Goal: Find specific page/section: Find specific page/section

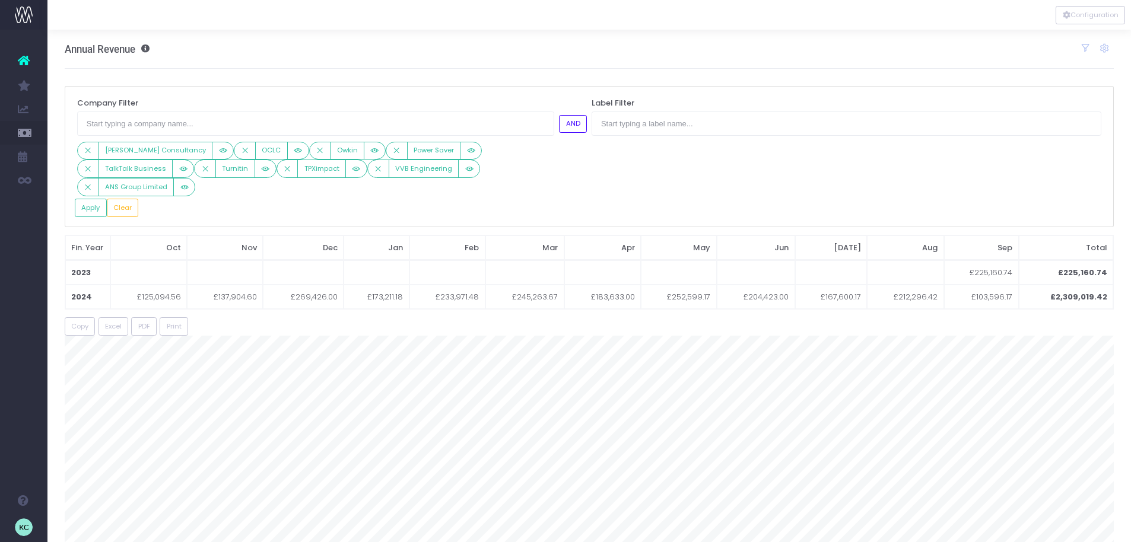
scroll to position [5, 0]
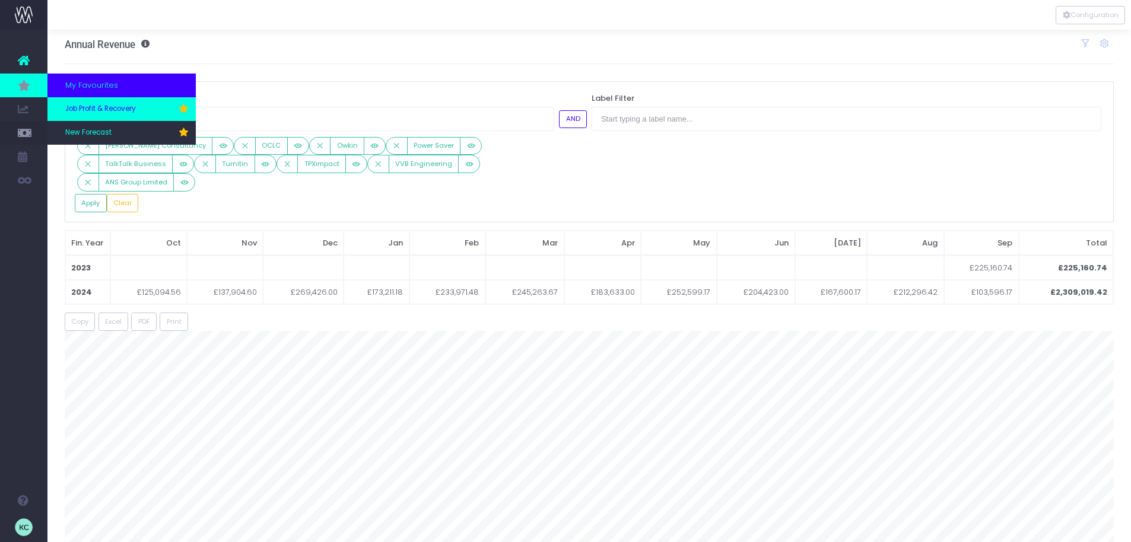
click at [122, 108] on span "Job Profit & Recovery" at bounding box center [100, 109] width 71 height 11
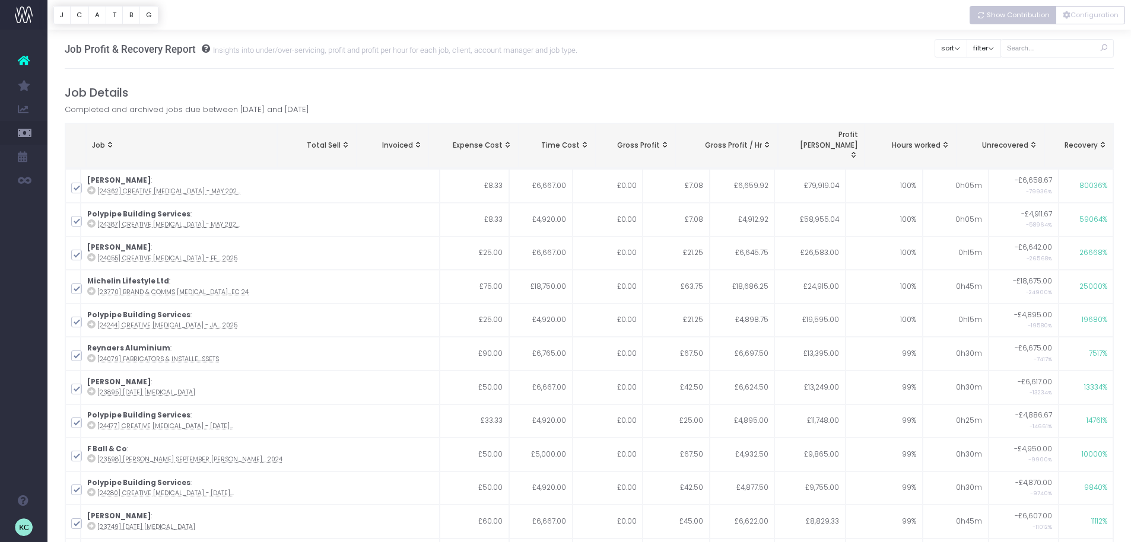
click at [1004, 10] on span "Show Contribution" at bounding box center [1018, 15] width 63 height 10
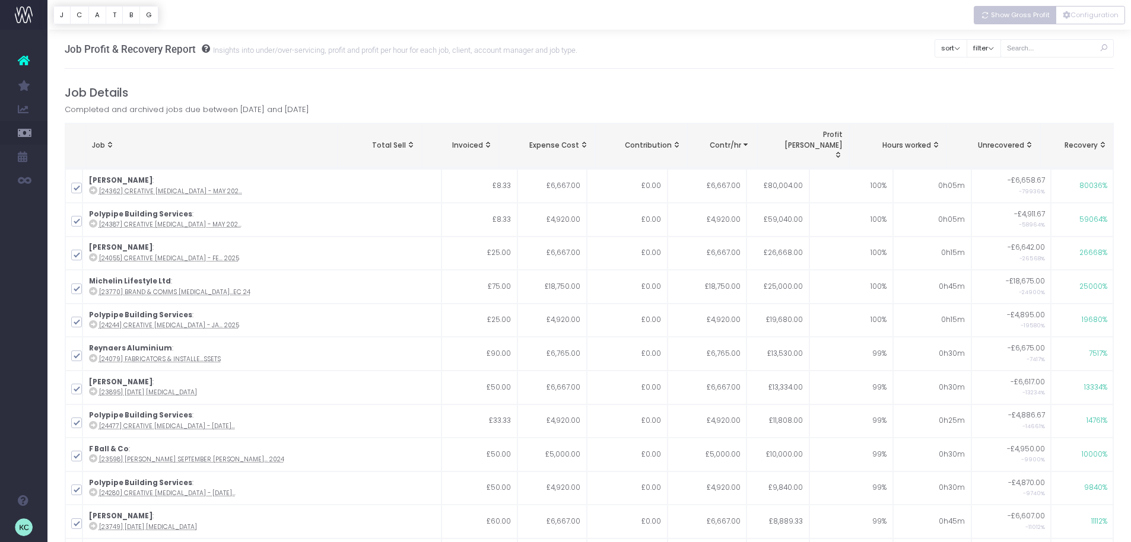
click at [1033, 15] on span "Show Gross Profit" at bounding box center [1020, 15] width 59 height 10
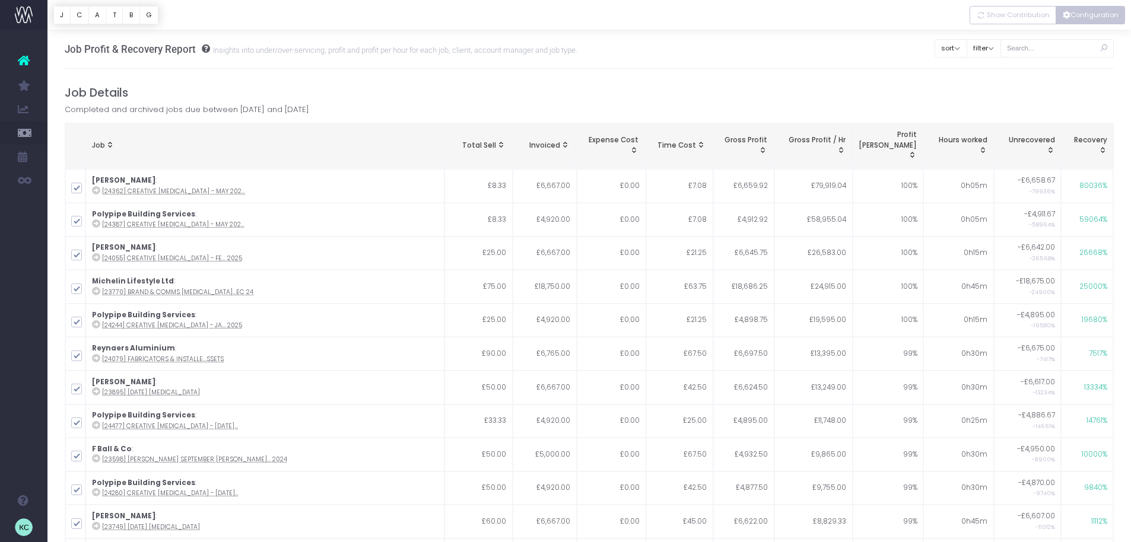
click at [1119, 17] on button "Configuration" at bounding box center [1090, 15] width 69 height 18
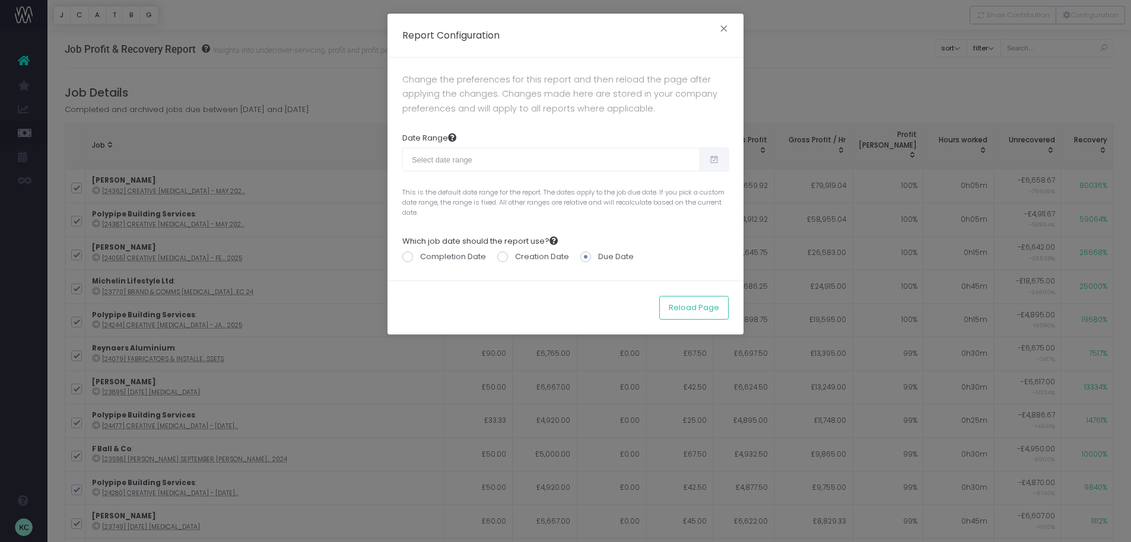
click at [706, 154] on span at bounding box center [714, 160] width 29 height 24
type input "[DATE]"
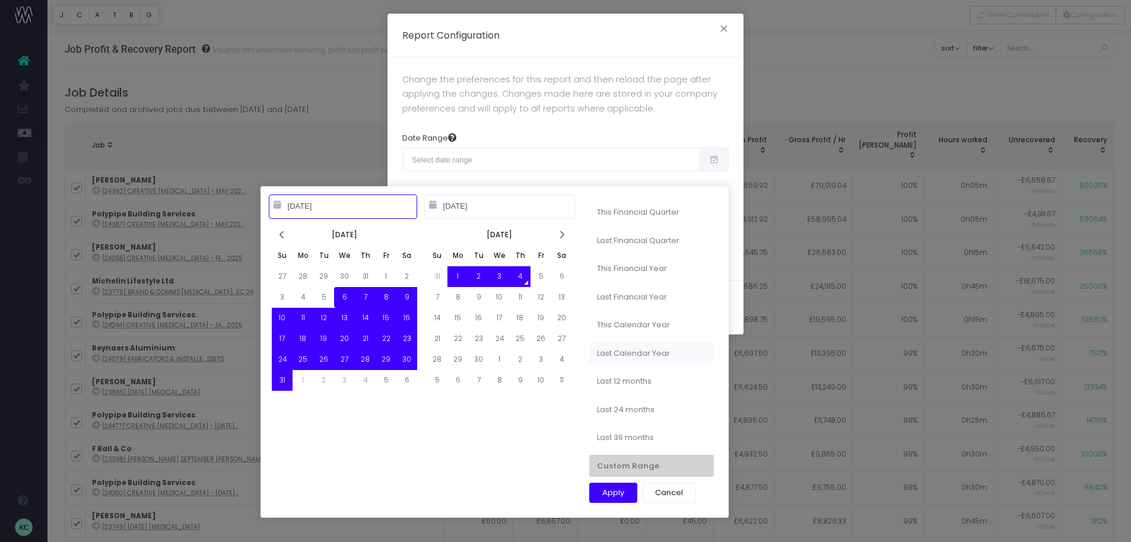
type input "[DATE]"
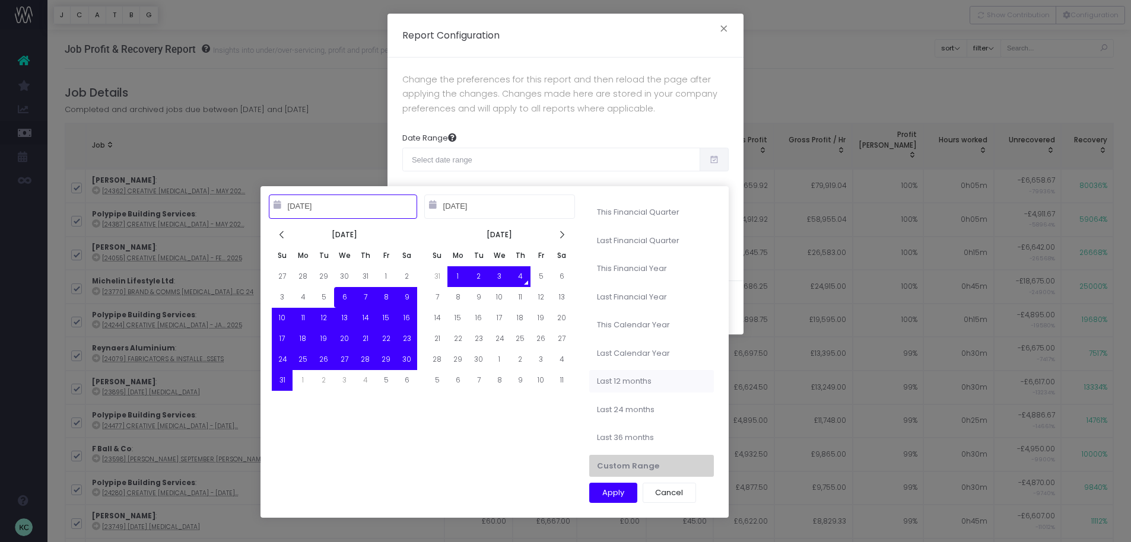
type input "[DATE]"
click at [643, 379] on li "Last 12 months" at bounding box center [651, 381] width 125 height 23
type input "[DATE] – [DATE]"
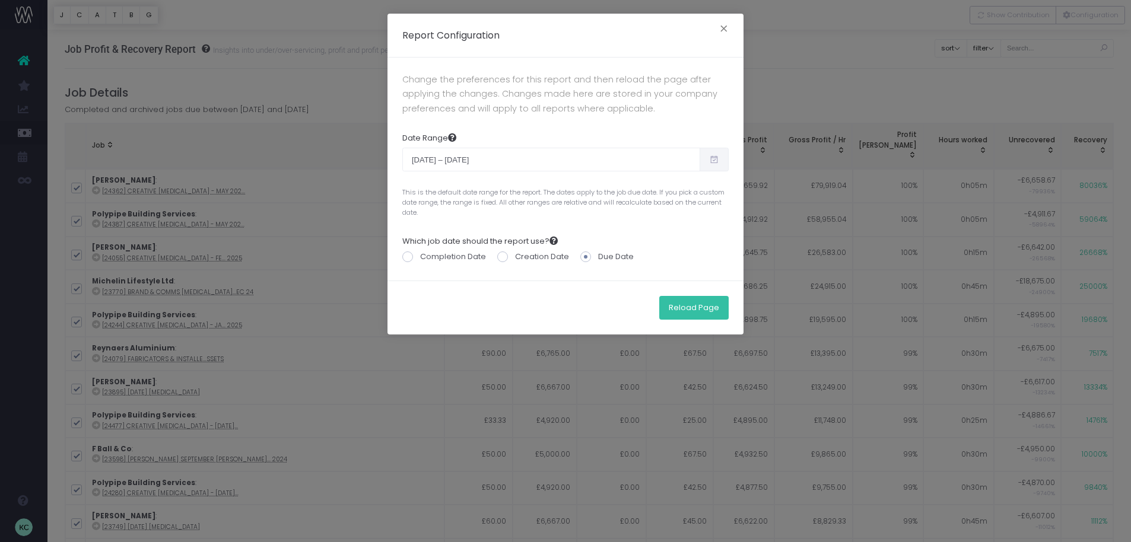
click at [685, 302] on button "Reload Page" at bounding box center [693, 308] width 69 height 24
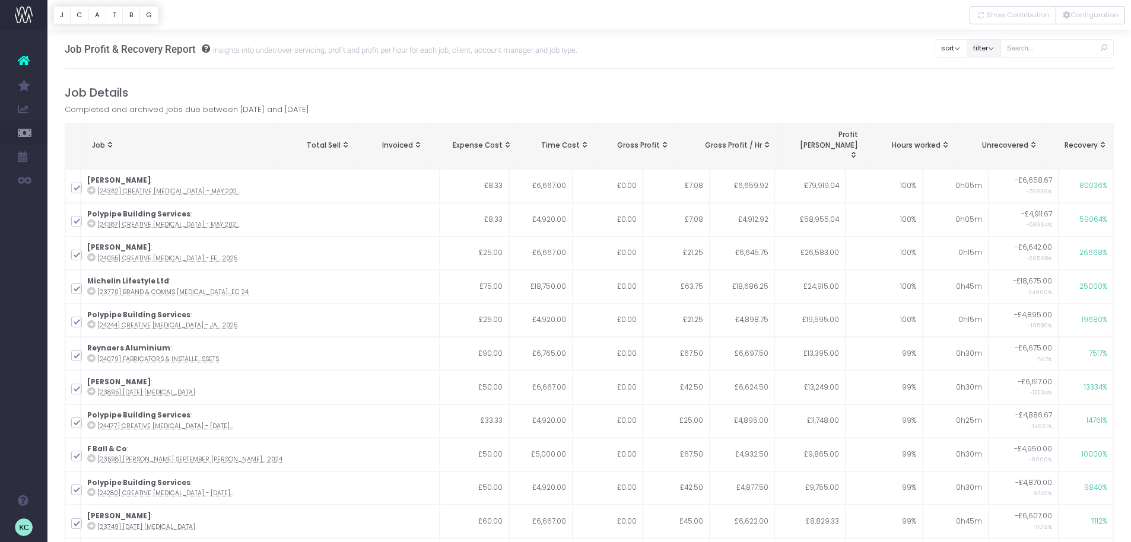
click at [999, 49] on button "filter" at bounding box center [984, 48] width 34 height 18
drag, startPoint x: 999, startPoint y: 90, endPoint x: 993, endPoint y: 115, distance: 26.2
click at [989, 90] on span at bounding box center [983, 87] width 11 height 11
click at [999, 89] on input "All" at bounding box center [1000, 85] width 8 height 8
checkbox input "false"
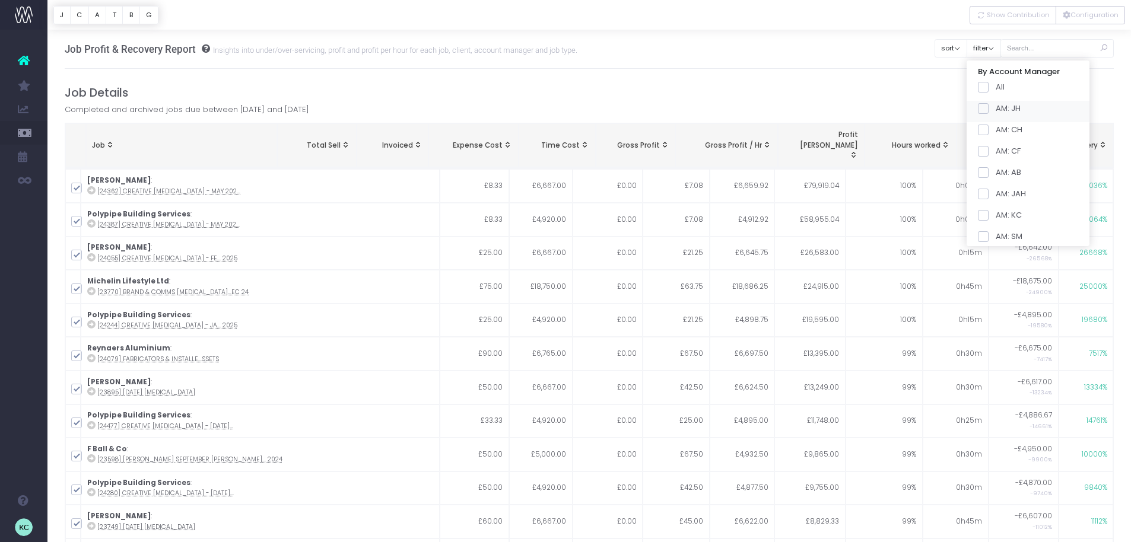
checkbox input "false"
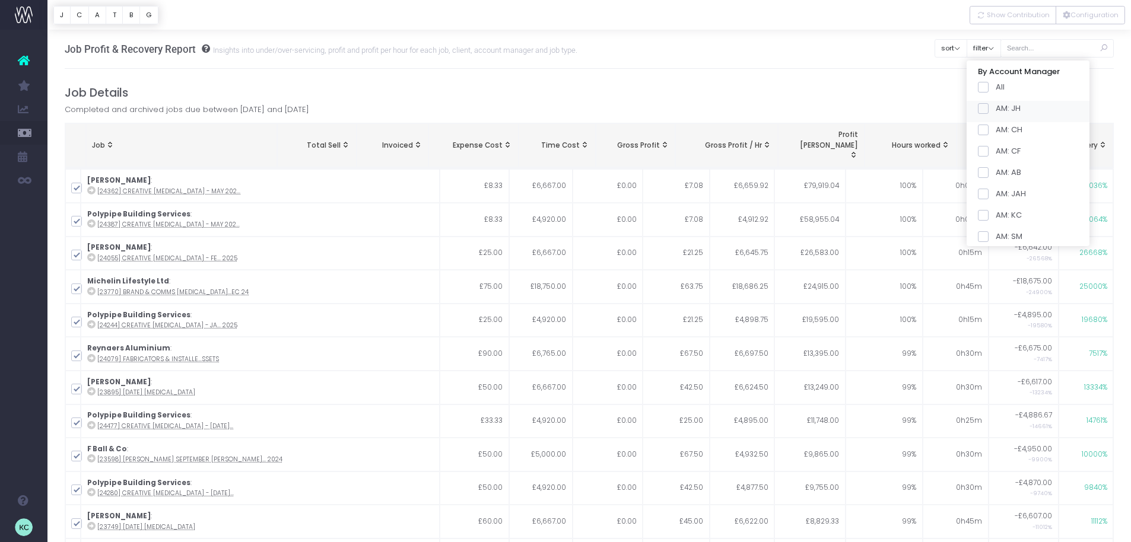
checkbox input "false"
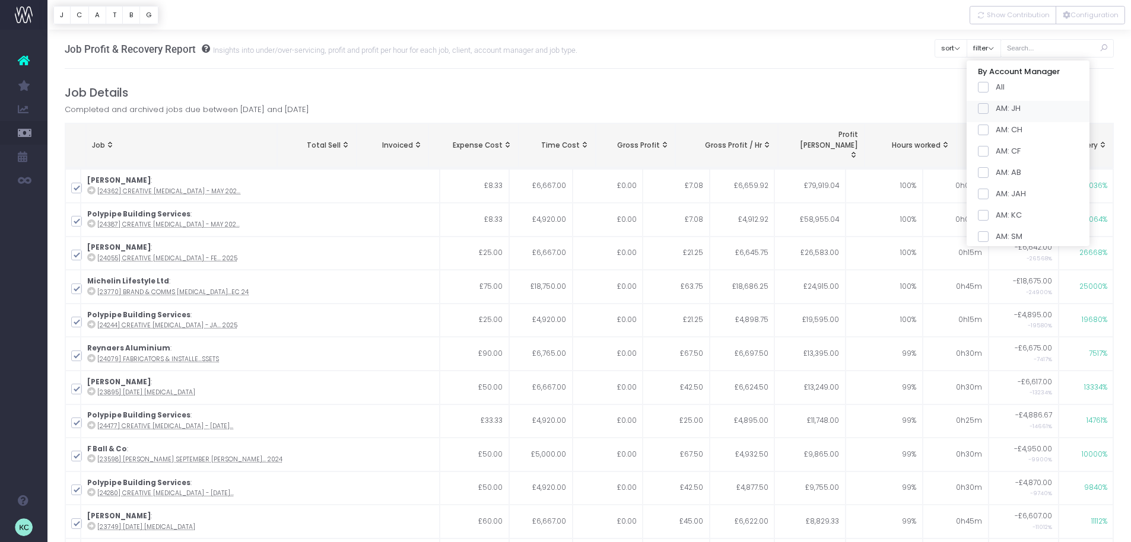
checkbox input "false"
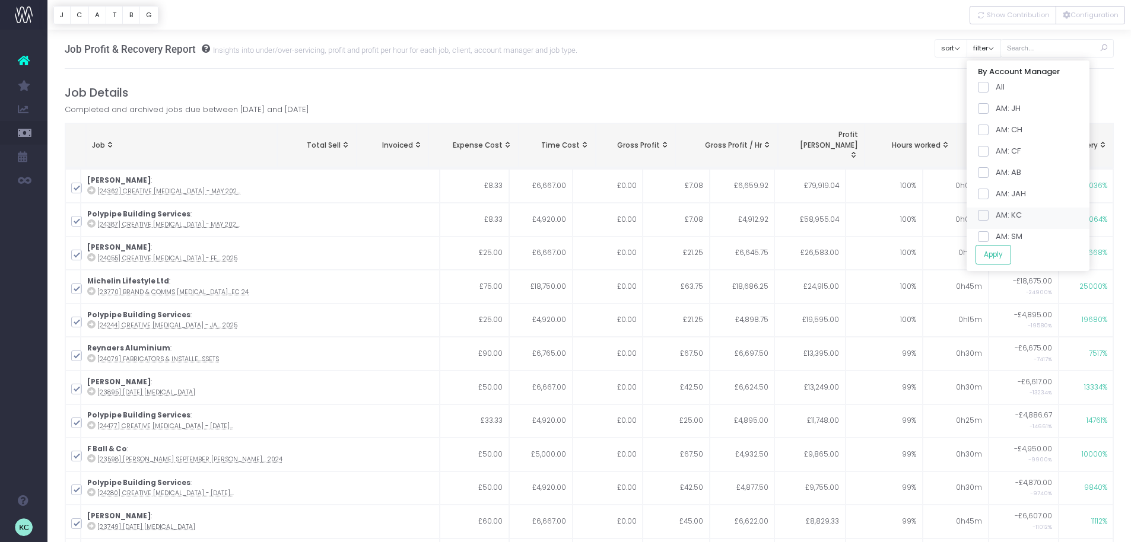
drag, startPoint x: 999, startPoint y: 214, endPoint x: 1005, endPoint y: 225, distance: 12.5
click at [989, 215] on span at bounding box center [983, 215] width 11 height 11
click at [999, 215] on input "AM: KC" at bounding box center [1000, 213] width 8 height 8
checkbox input "true"
click at [1010, 255] on button "Apply" at bounding box center [994, 255] width 36 height 20
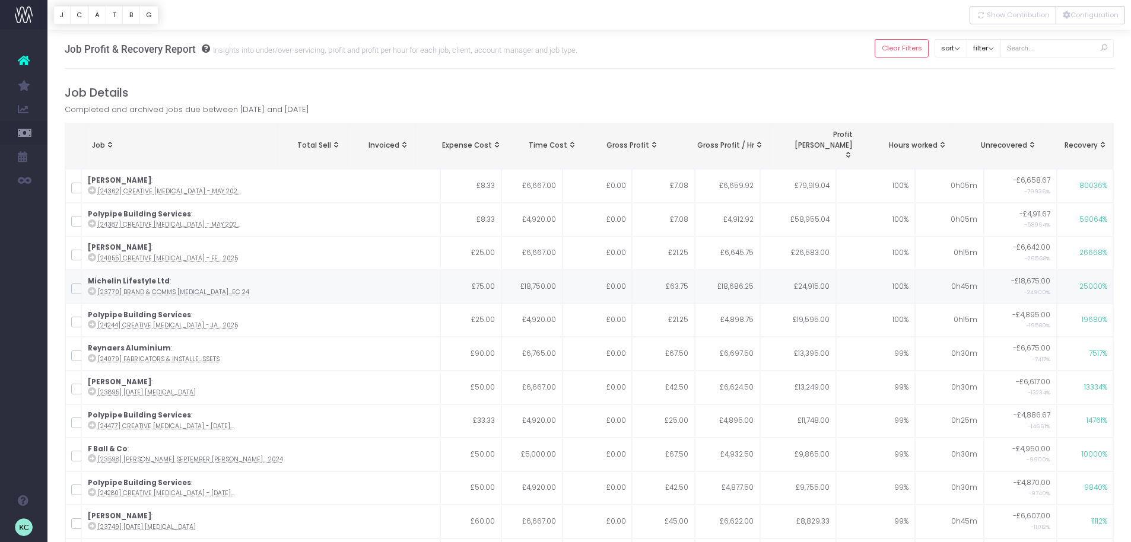
scroll to position [11, 0]
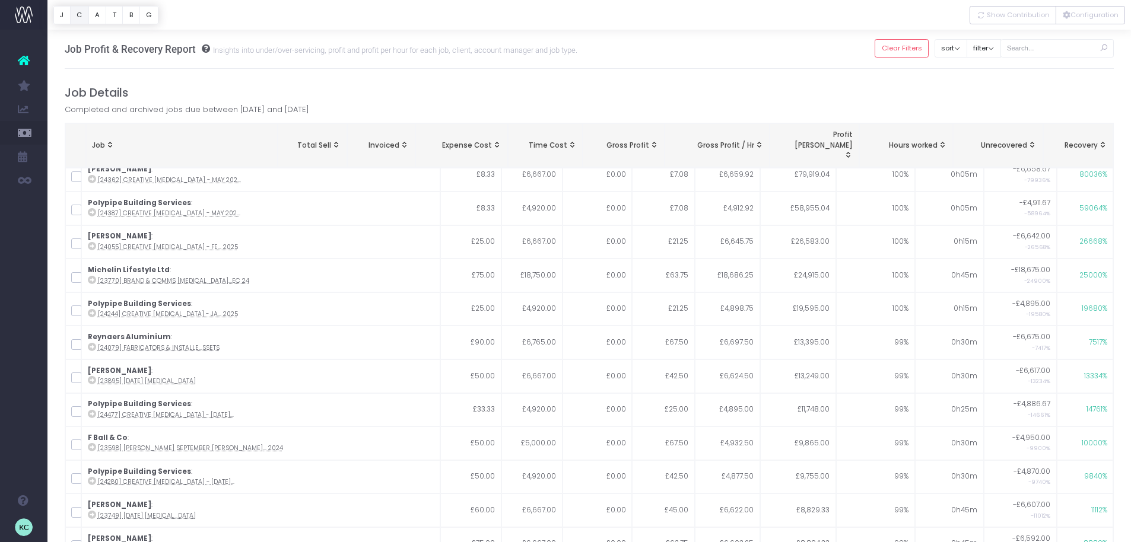
click at [77, 13] on button "C" at bounding box center [79, 15] width 19 height 18
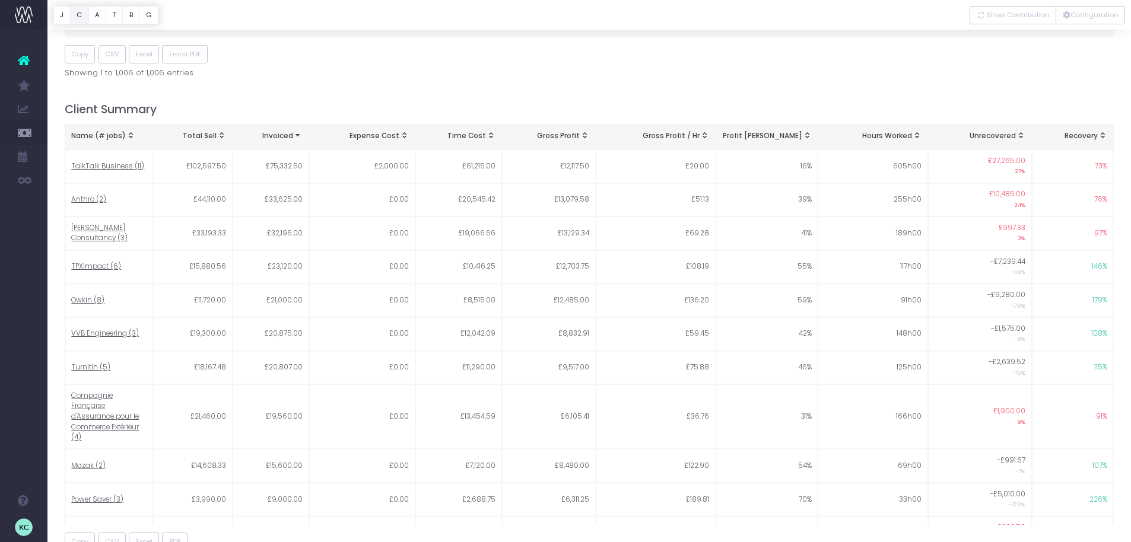
scroll to position [560, 0]
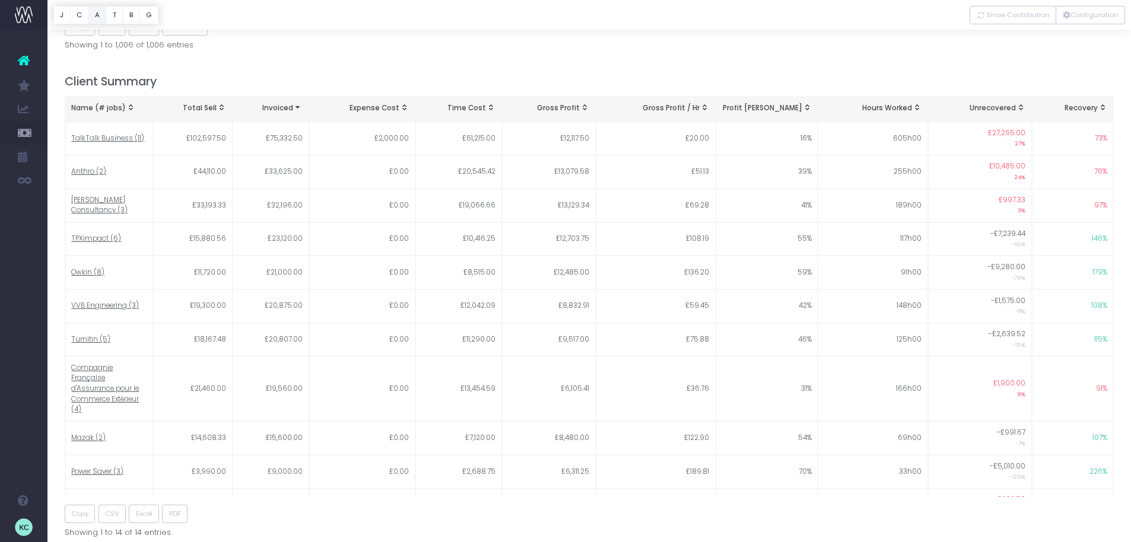
click at [99, 17] on button "A" at bounding box center [97, 15] width 18 height 18
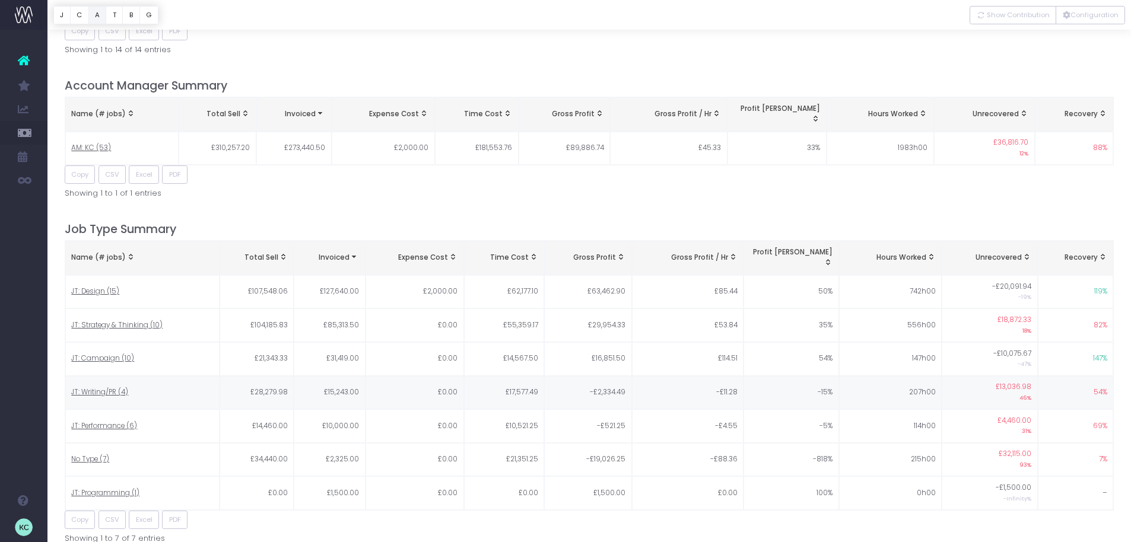
scroll to position [1047, 0]
